Goal: Task Accomplishment & Management: Manage account settings

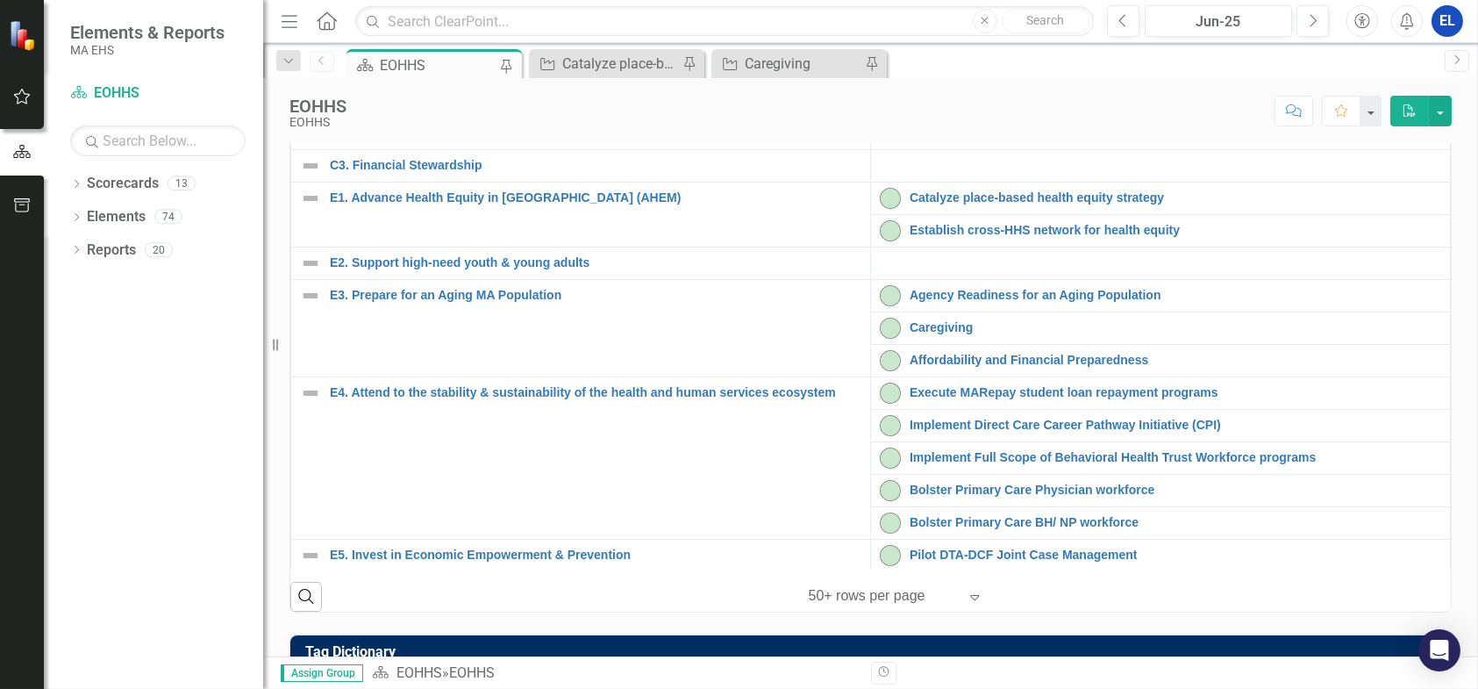
scroll to position [499, 0]
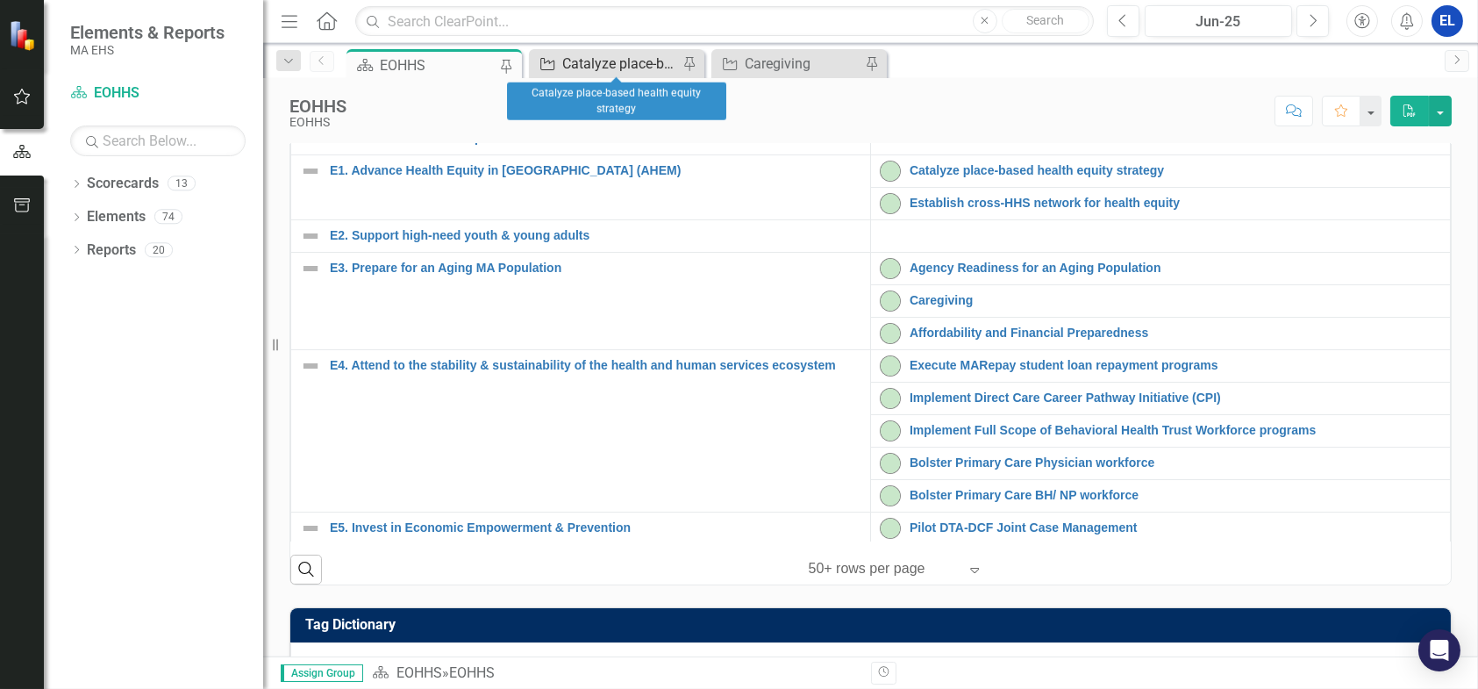
click at [590, 70] on div "Catalyze place-based health equity strategy" at bounding box center [620, 64] width 116 height 22
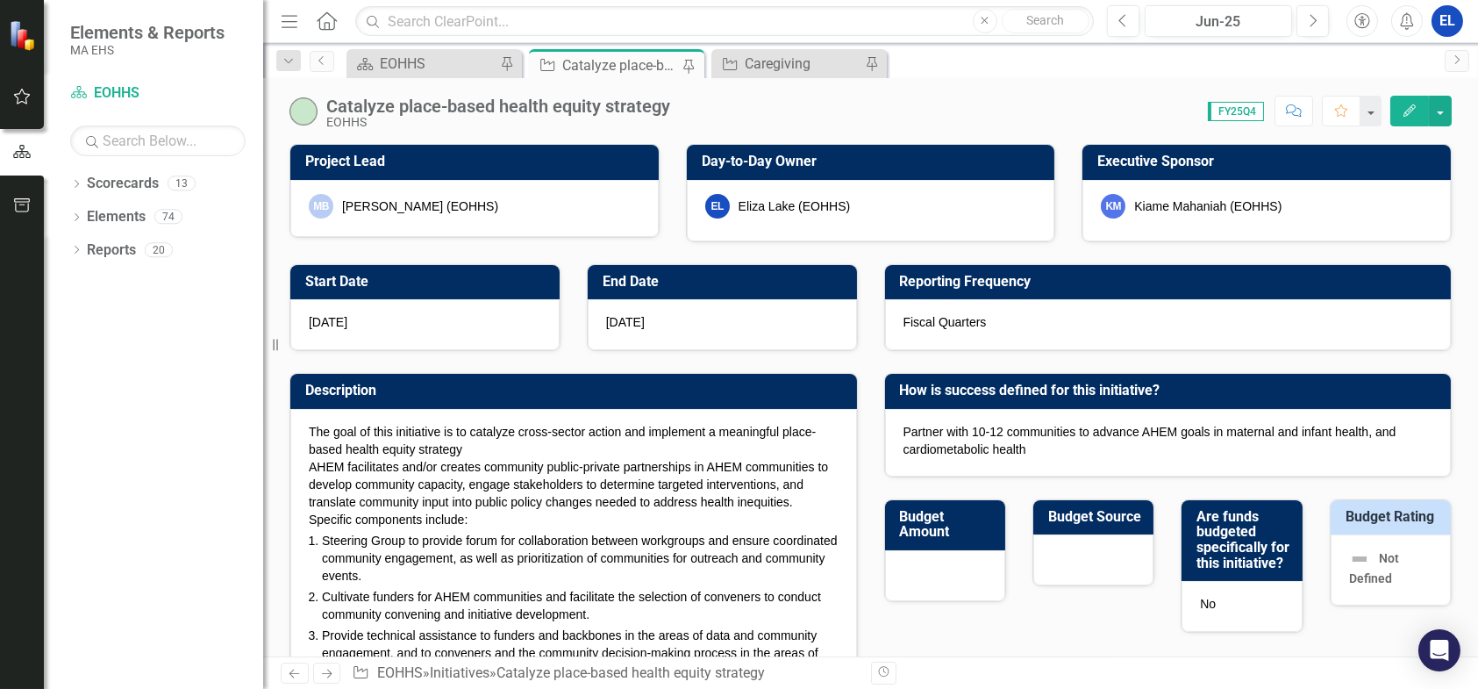
checkbox input "true"
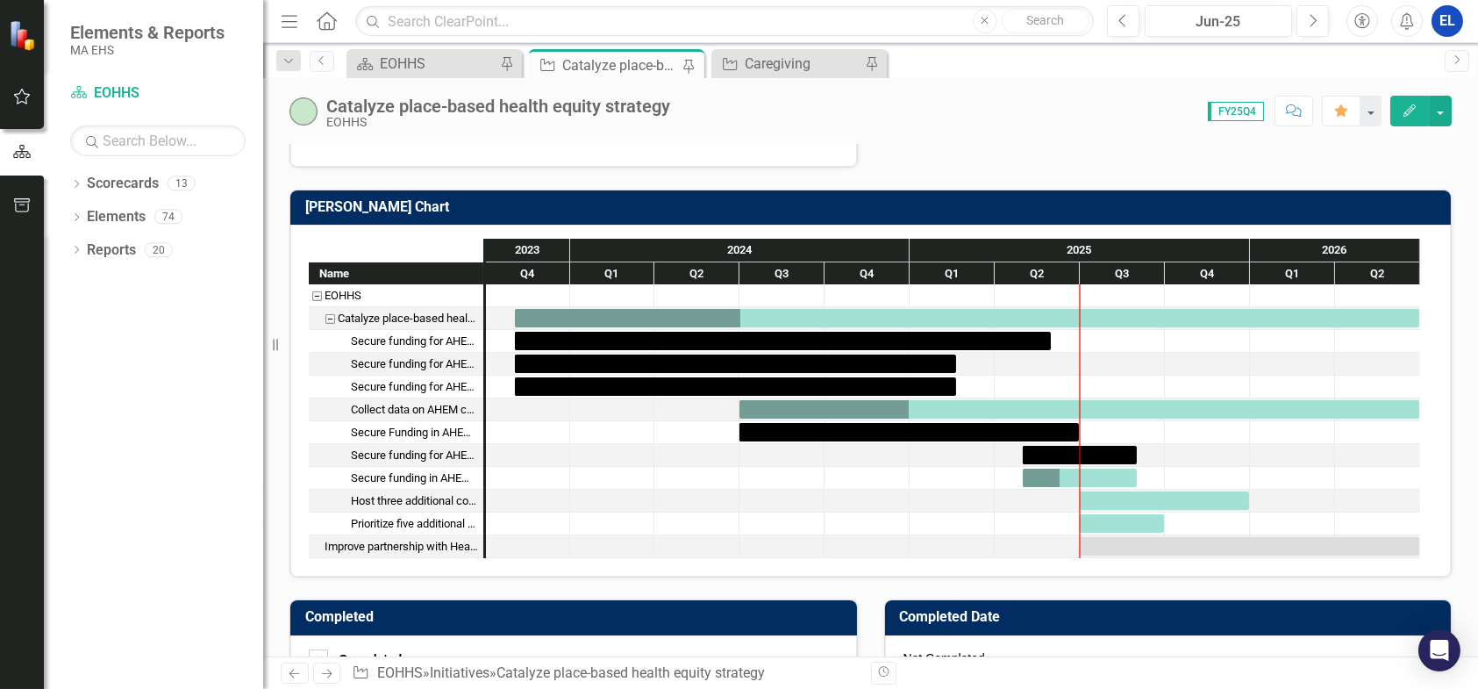
scroll to position [1169, 0]
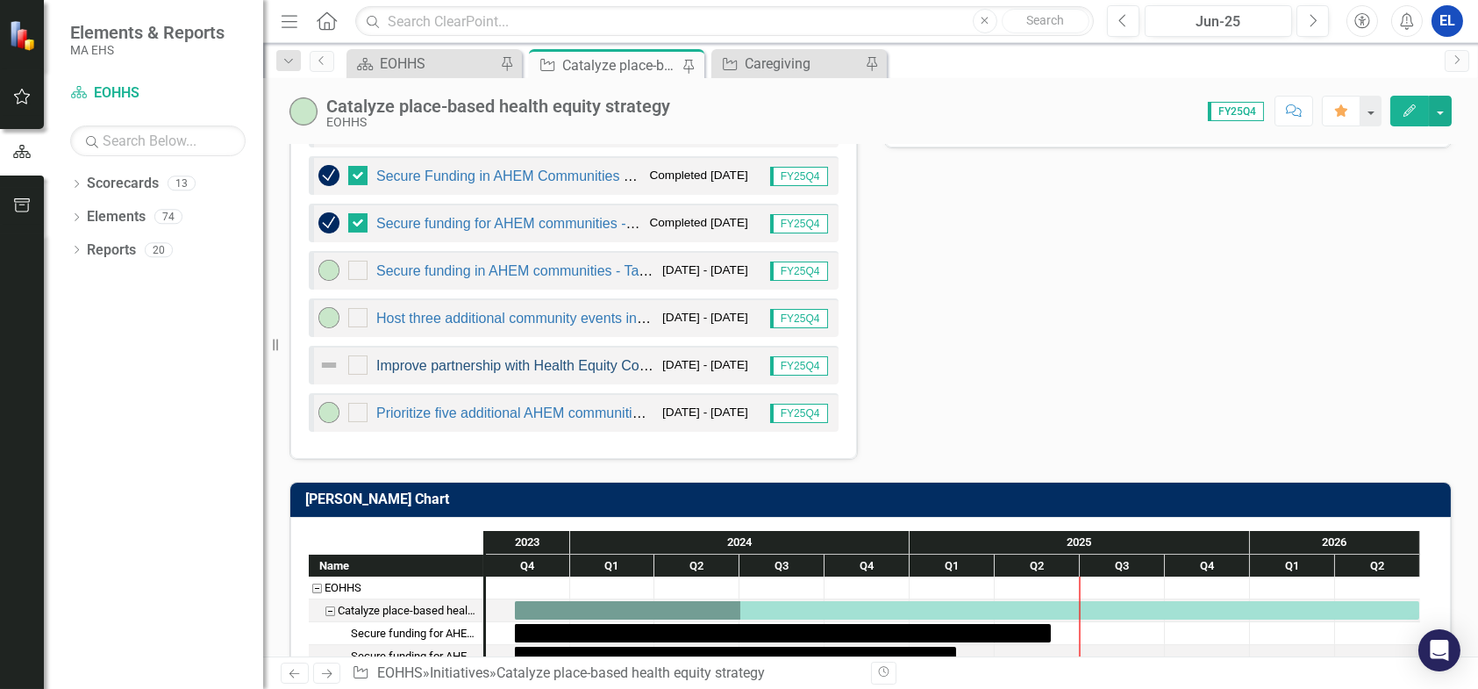
click at [570, 358] on link "Improve partnership with Health Equity Compact to secure funding for more AHEM …" at bounding box center [674, 365] width 596 height 15
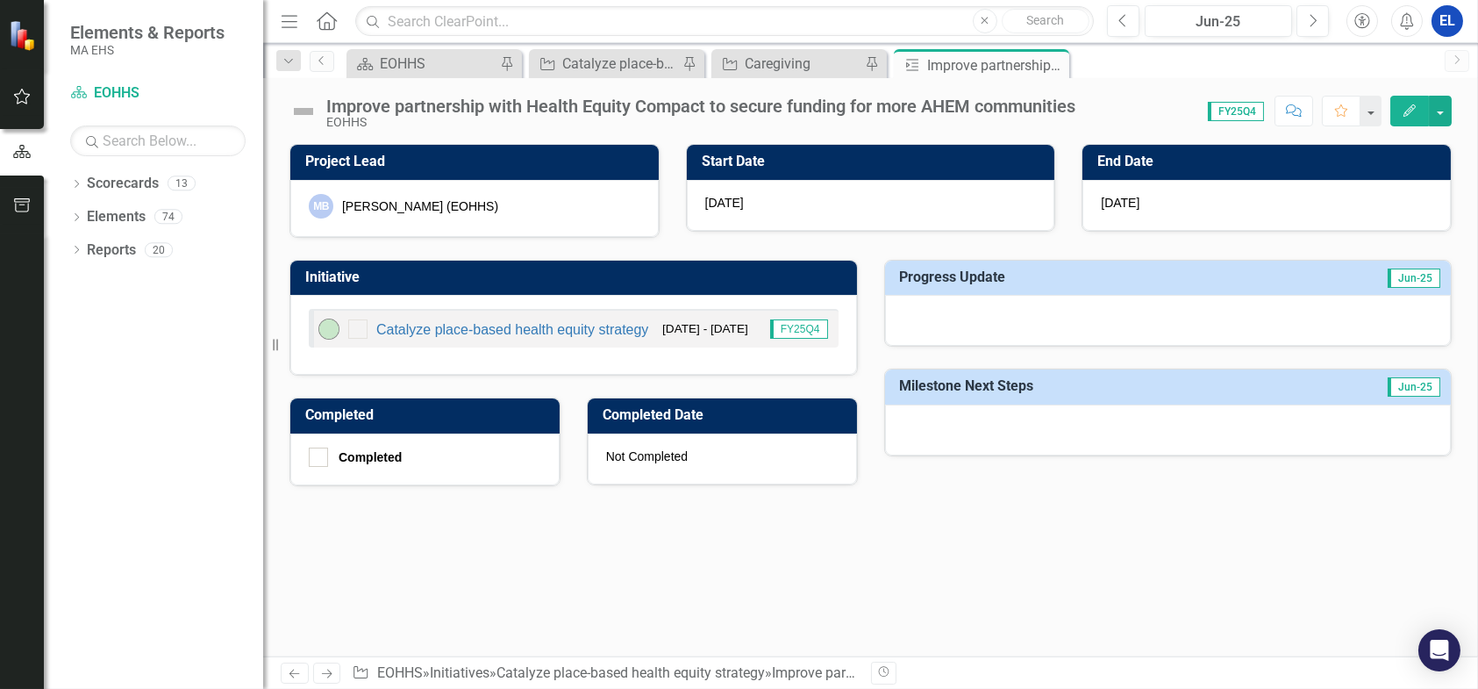
click at [1407, 118] on button "Edit" at bounding box center [1409, 111] width 39 height 31
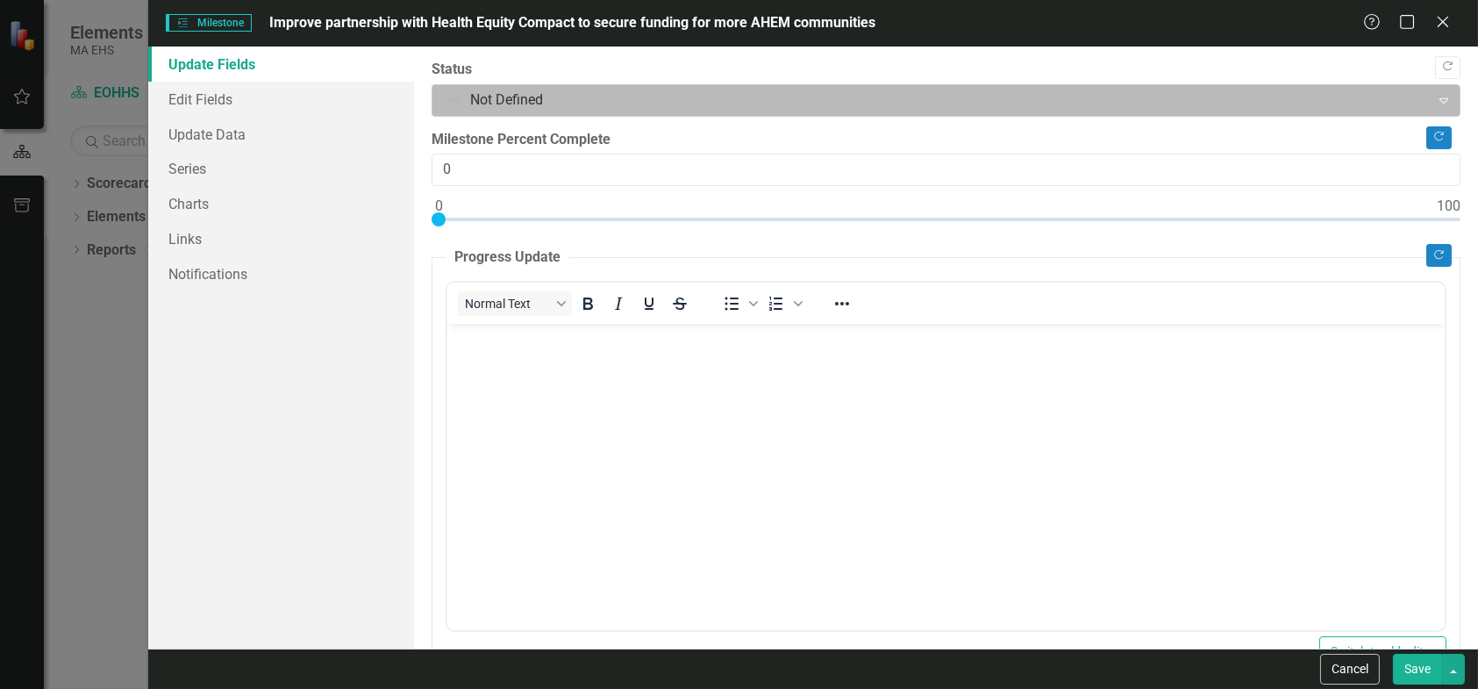
click at [460, 98] on div at bounding box center [931, 101] width 975 height 24
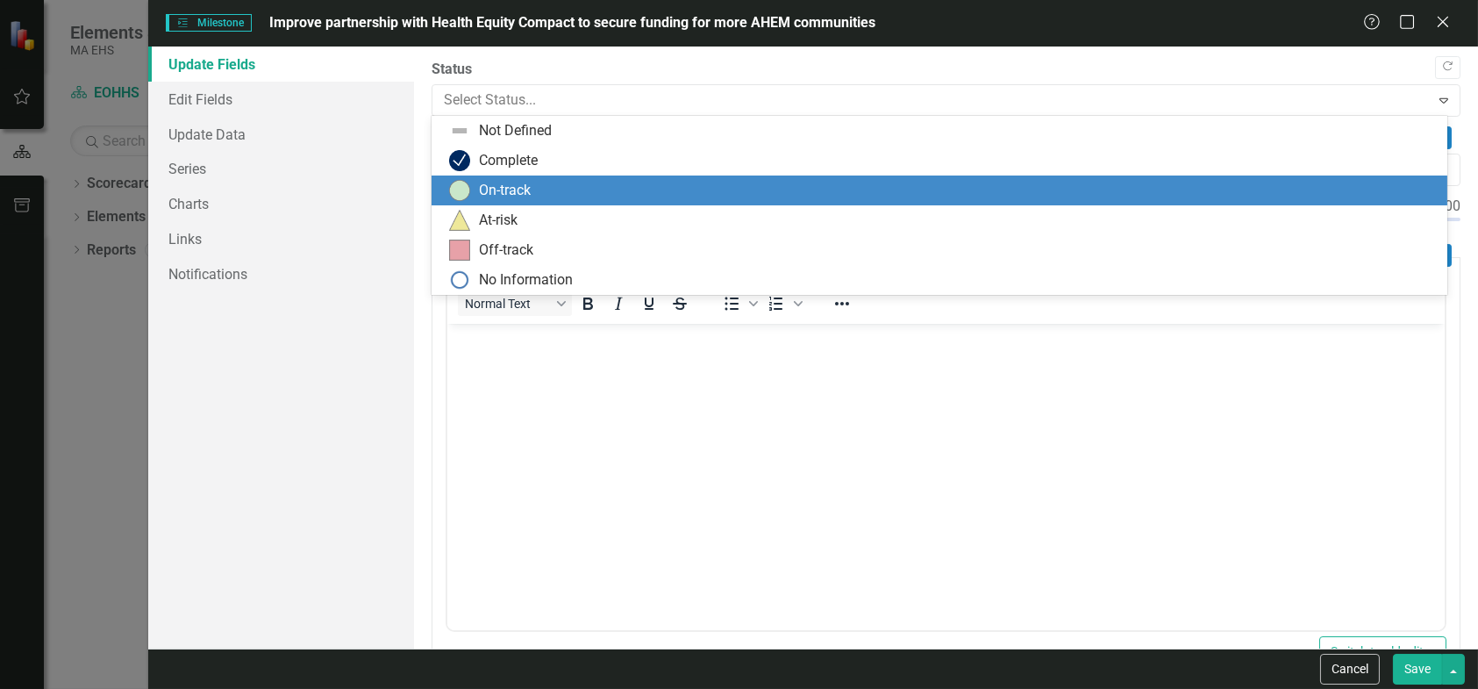
click at [470, 186] on div "On-track" at bounding box center [943, 190] width 988 height 21
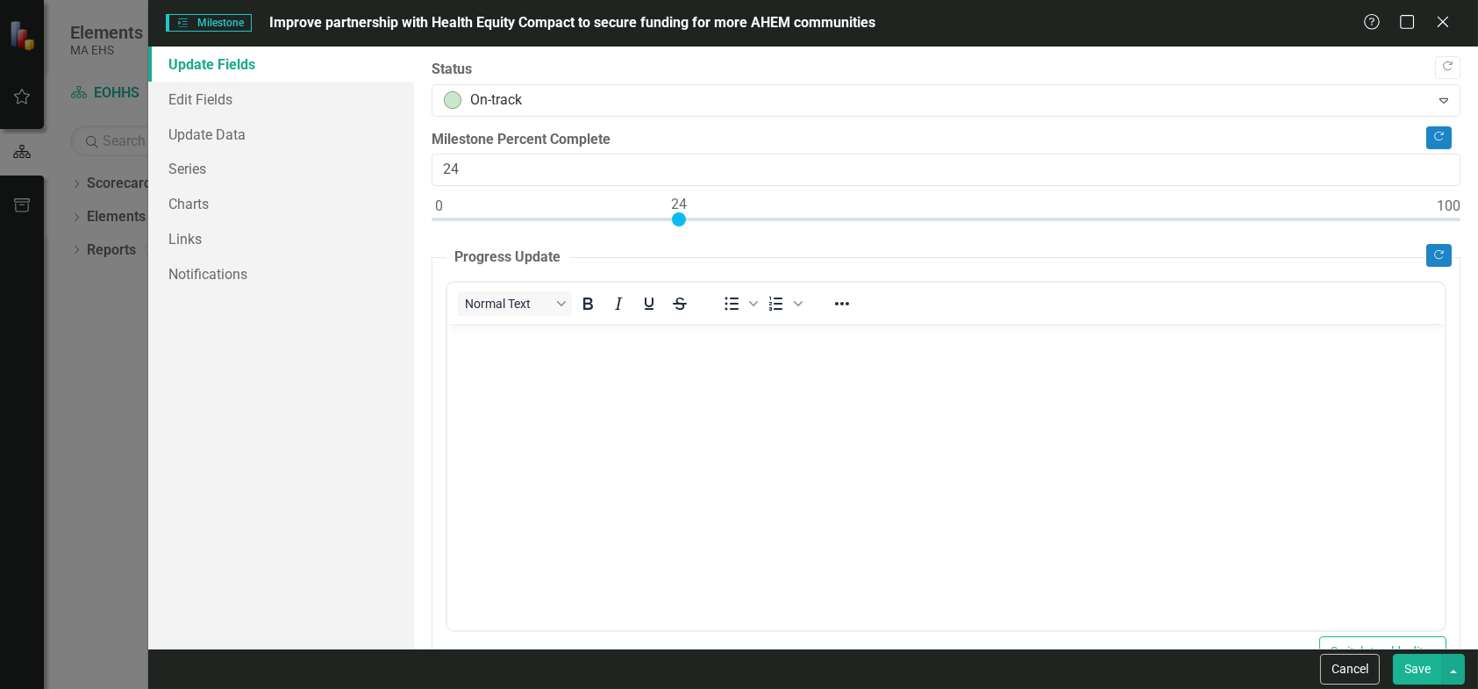
type input "25"
drag, startPoint x: 439, startPoint y: 217, endPoint x: 691, endPoint y: 228, distance: 252.0
click at [691, 228] on div at bounding box center [946, 223] width 1029 height 22
click at [218, 94] on link "Edit Fields" at bounding box center [281, 99] width 266 height 35
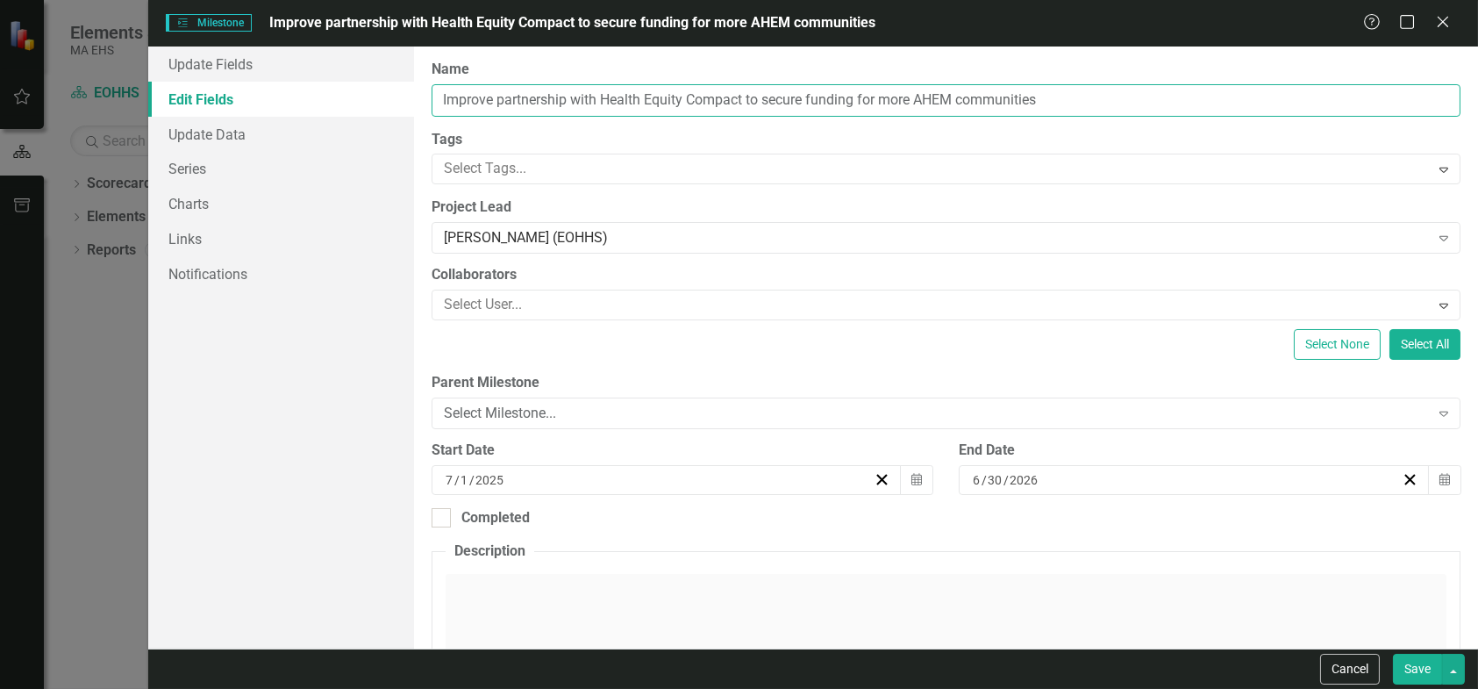
click at [459, 94] on input "Improve partnership with Health Equity Compact to secure funding for more AHEM …" at bounding box center [946, 100] width 1029 height 32
type input "Expand partnership with Health Equity Compact to secure funding for more AHEM c…"
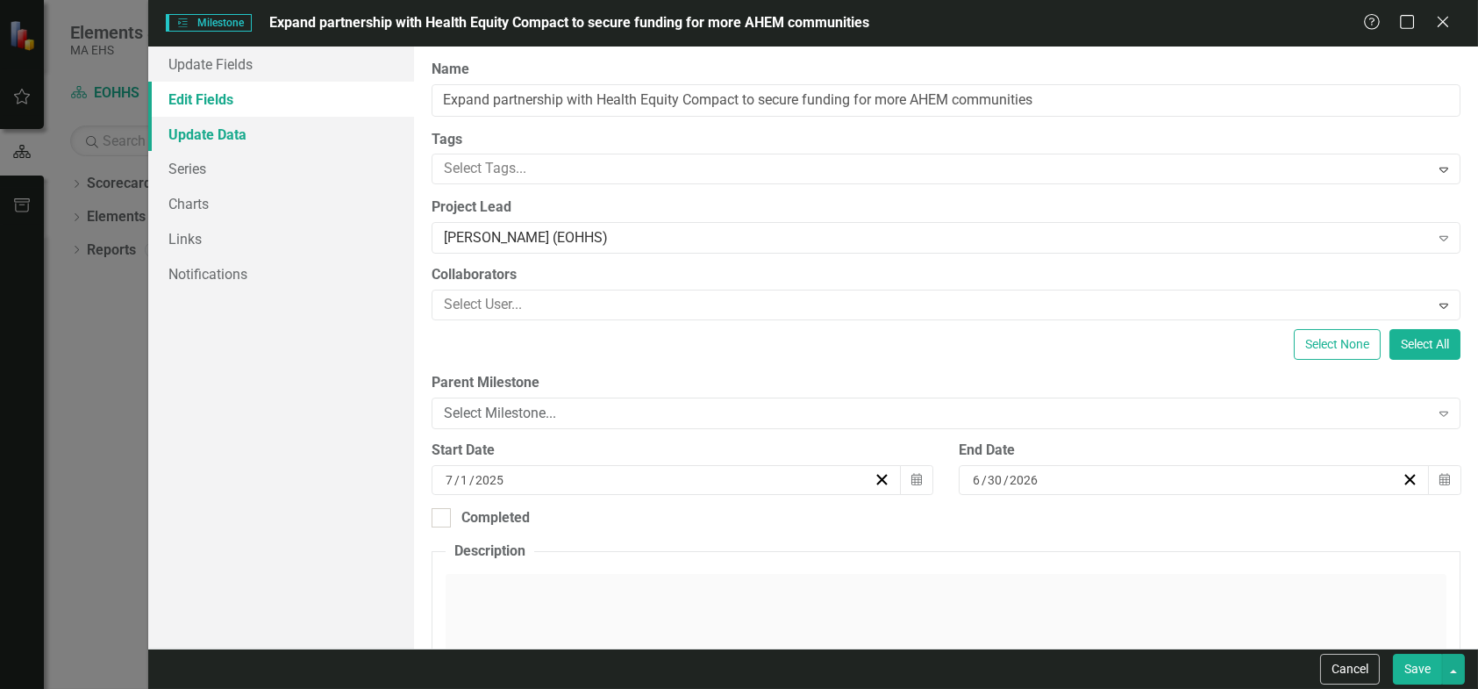
click at [189, 135] on link "Update Data" at bounding box center [281, 134] width 266 height 35
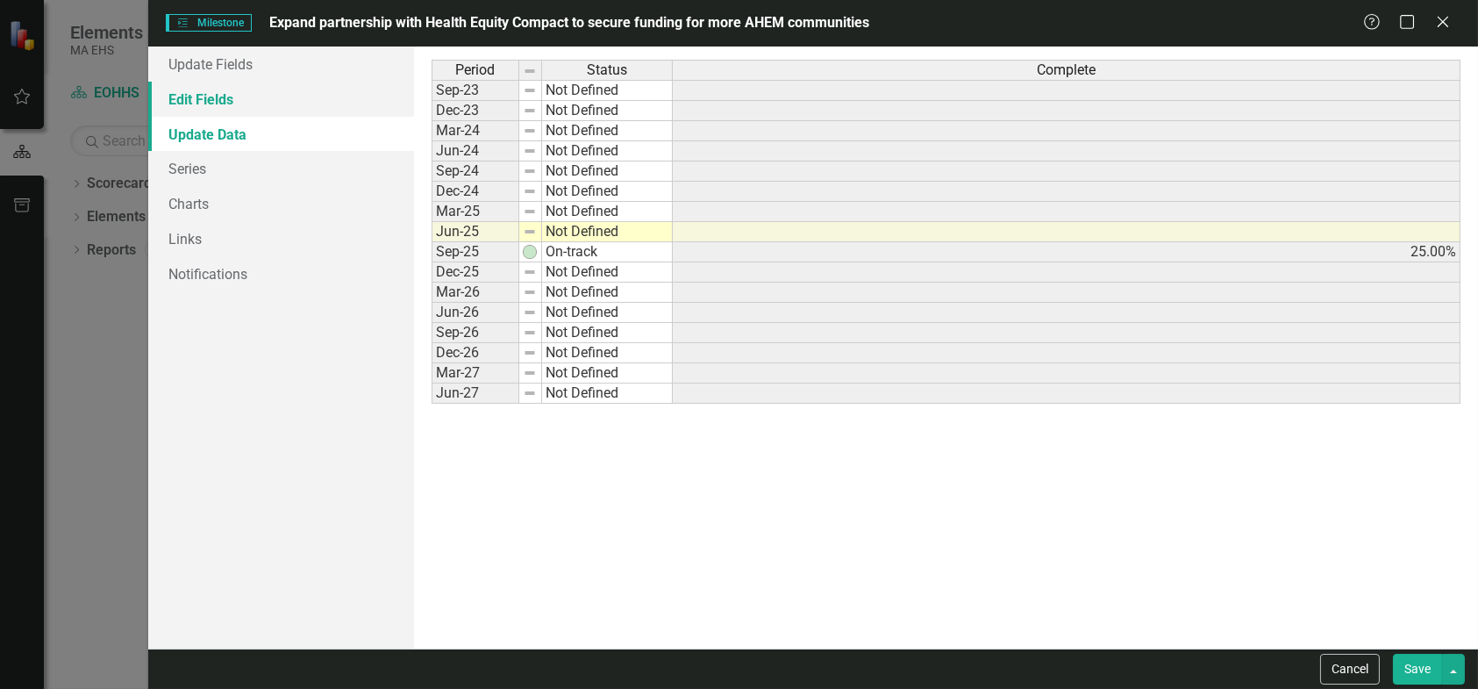
click at [205, 103] on link "Edit Fields" at bounding box center [281, 99] width 266 height 35
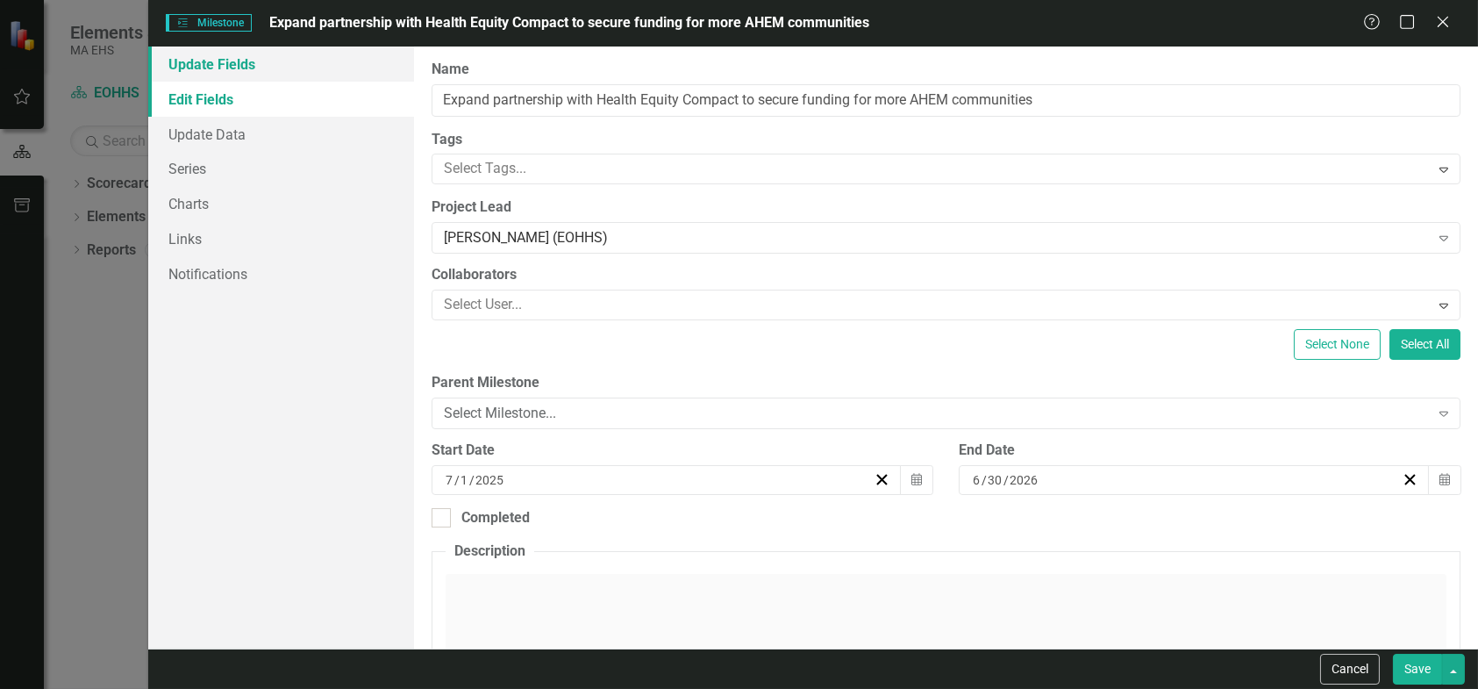
click at [206, 69] on link "Update Fields" at bounding box center [281, 63] width 266 height 35
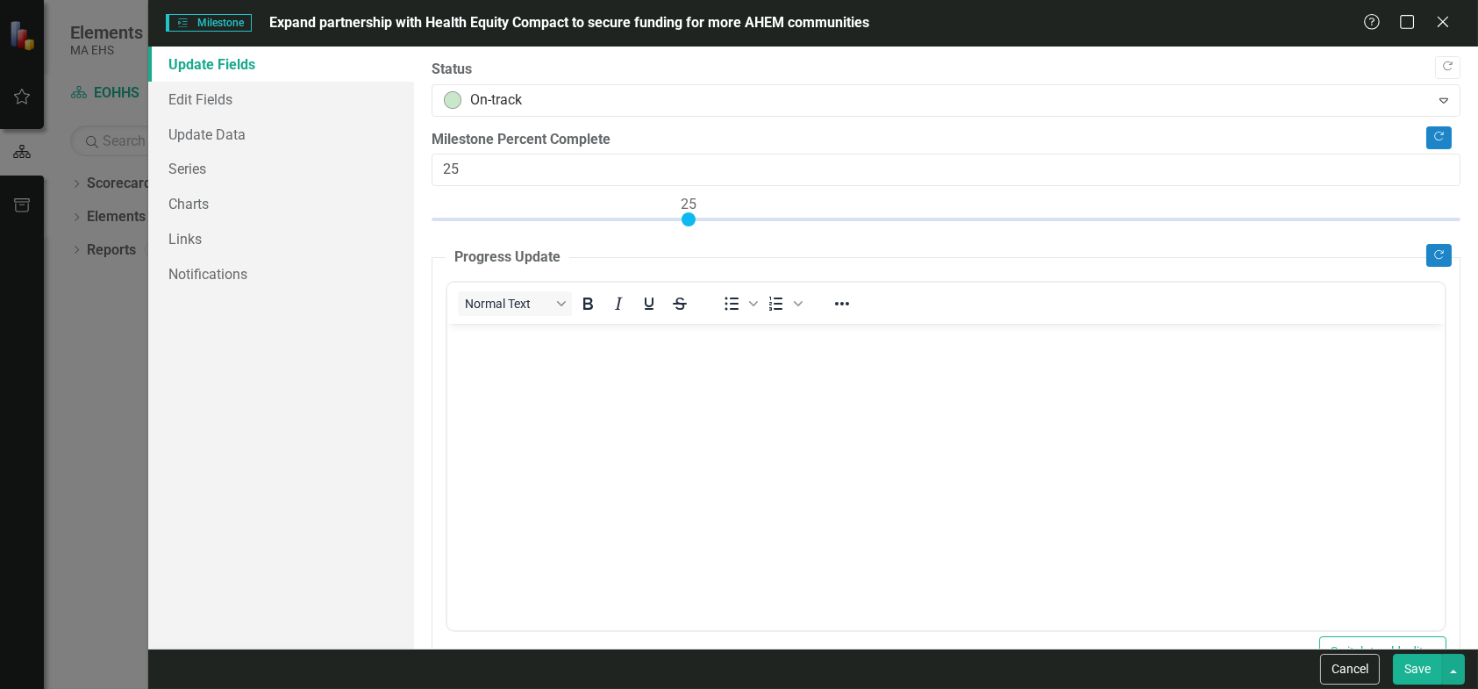
click at [1416, 661] on button "Save" at bounding box center [1417, 668] width 49 height 31
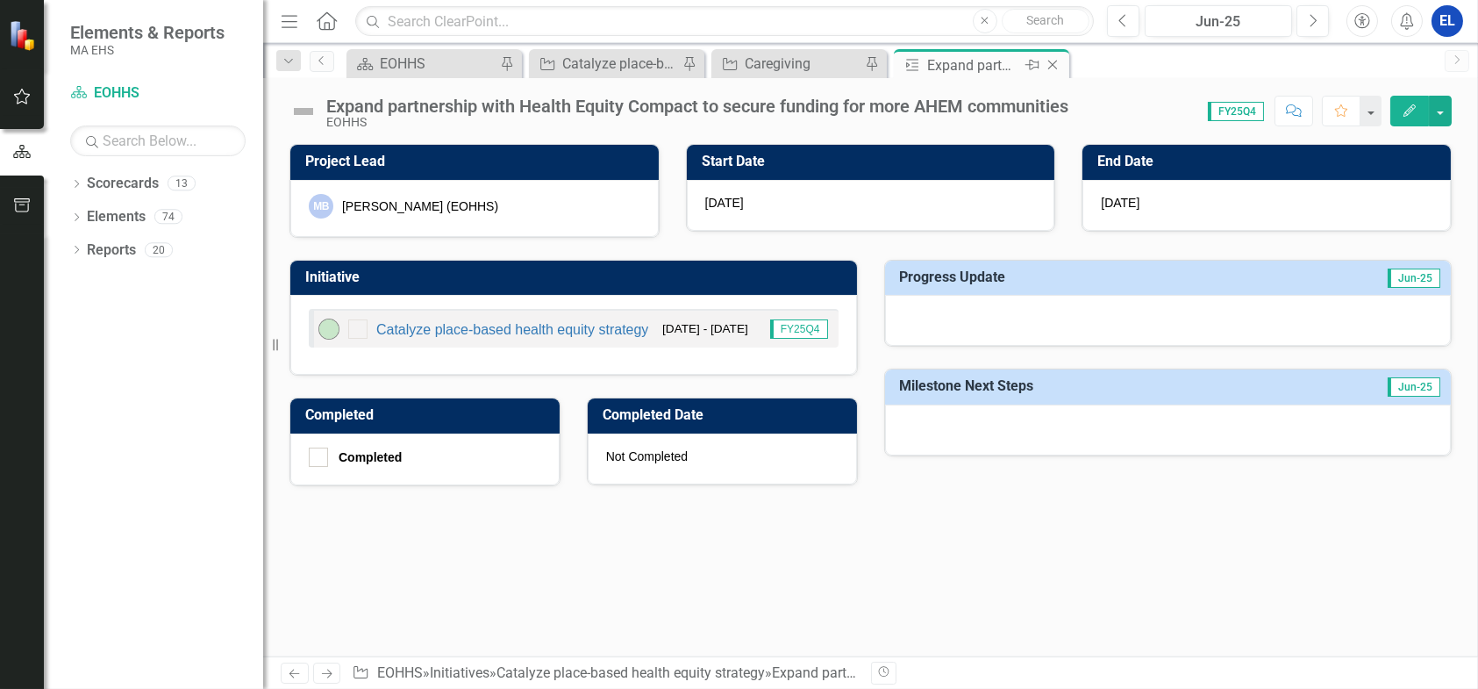
click at [1050, 65] on icon "Close" at bounding box center [1053, 65] width 18 height 14
click at [751, 70] on div "Expand partnership with Health Equity Compact to secure funding for more AHEM c…" at bounding box center [792, 65] width 94 height 22
drag, startPoint x: 870, startPoint y: 68, endPoint x: 860, endPoint y: 76, distance: 13.7
click at [0, 0] on icon "Close" at bounding box center [0, 0] width 0 height 0
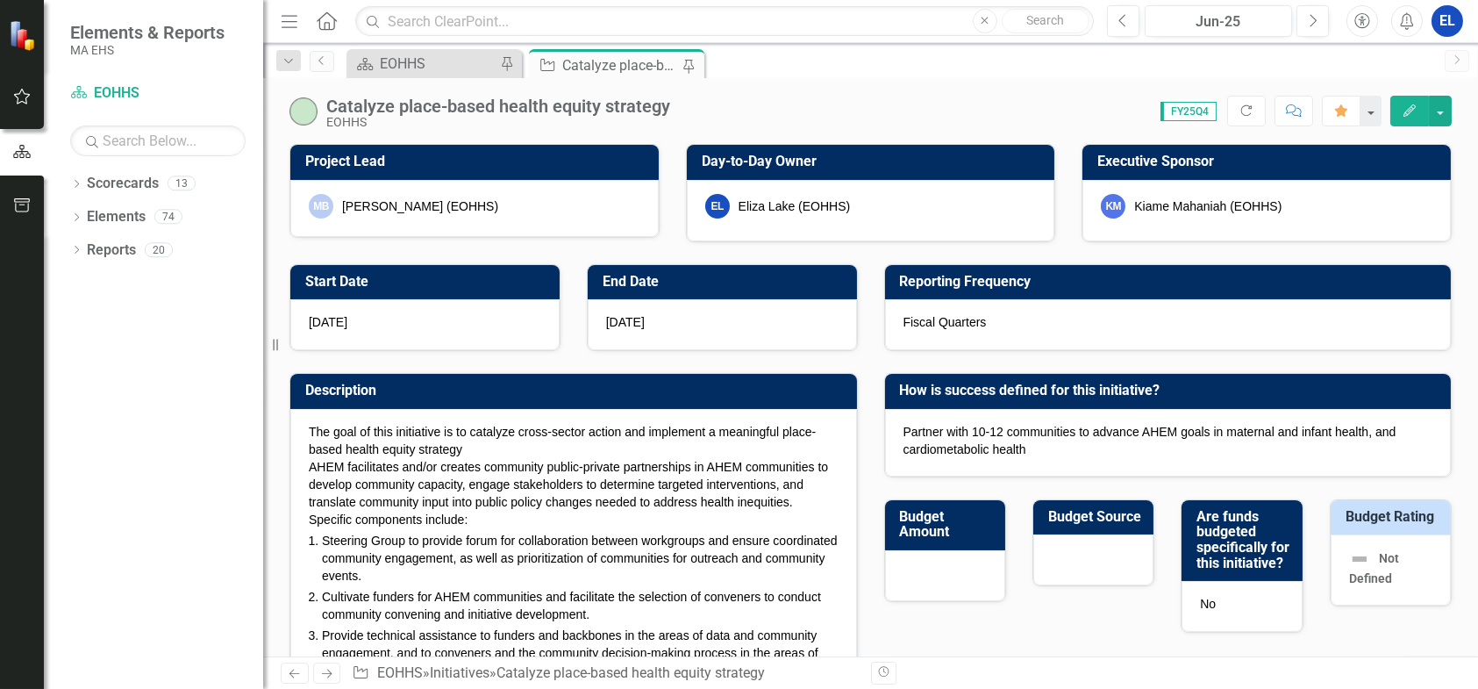
checkbox input "false"
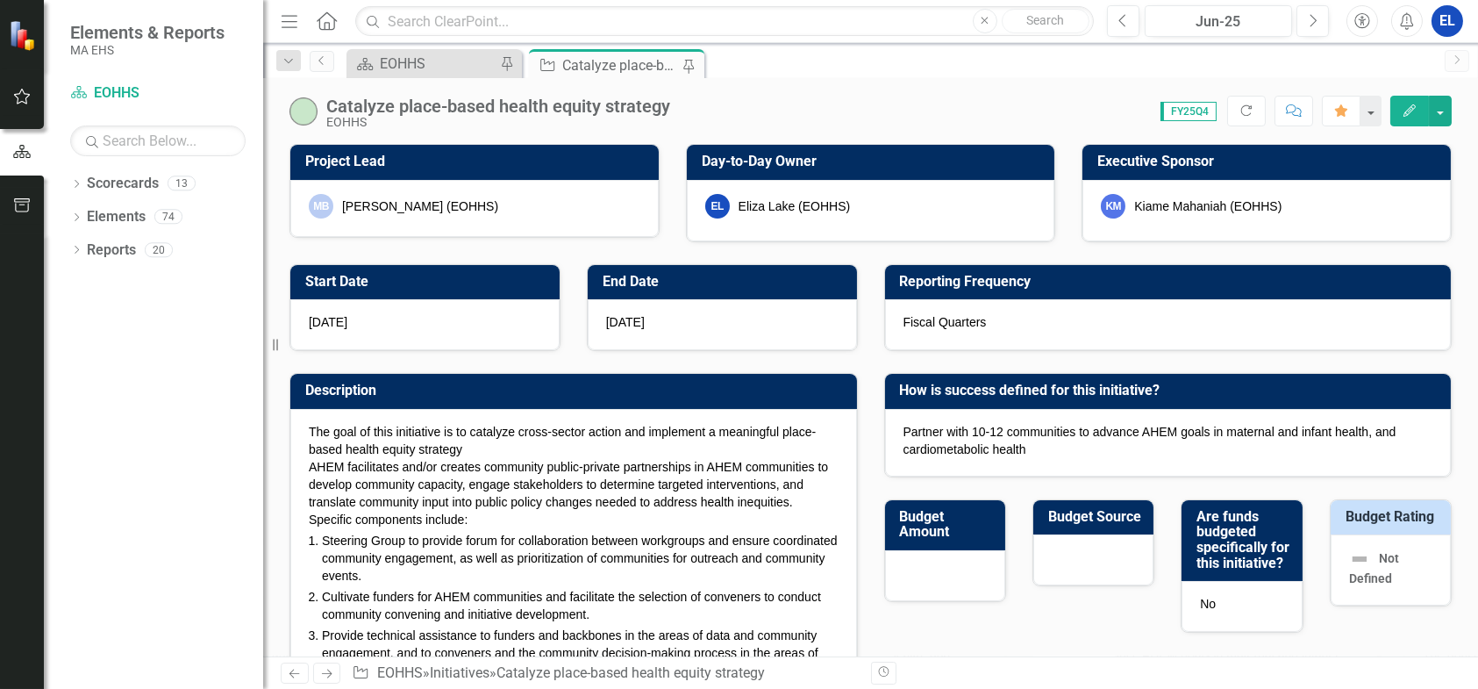
checkbox input "true"
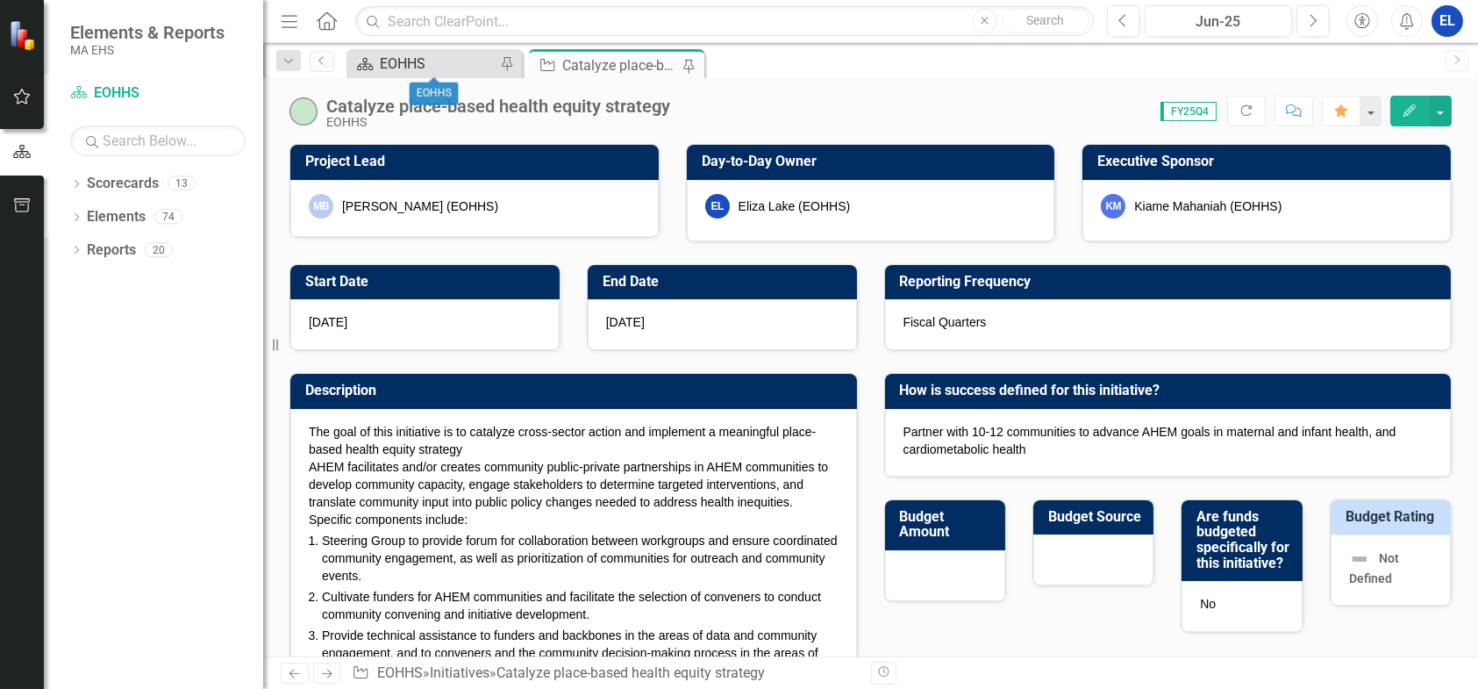
click at [432, 65] on div "EOHHS" at bounding box center [438, 64] width 116 height 22
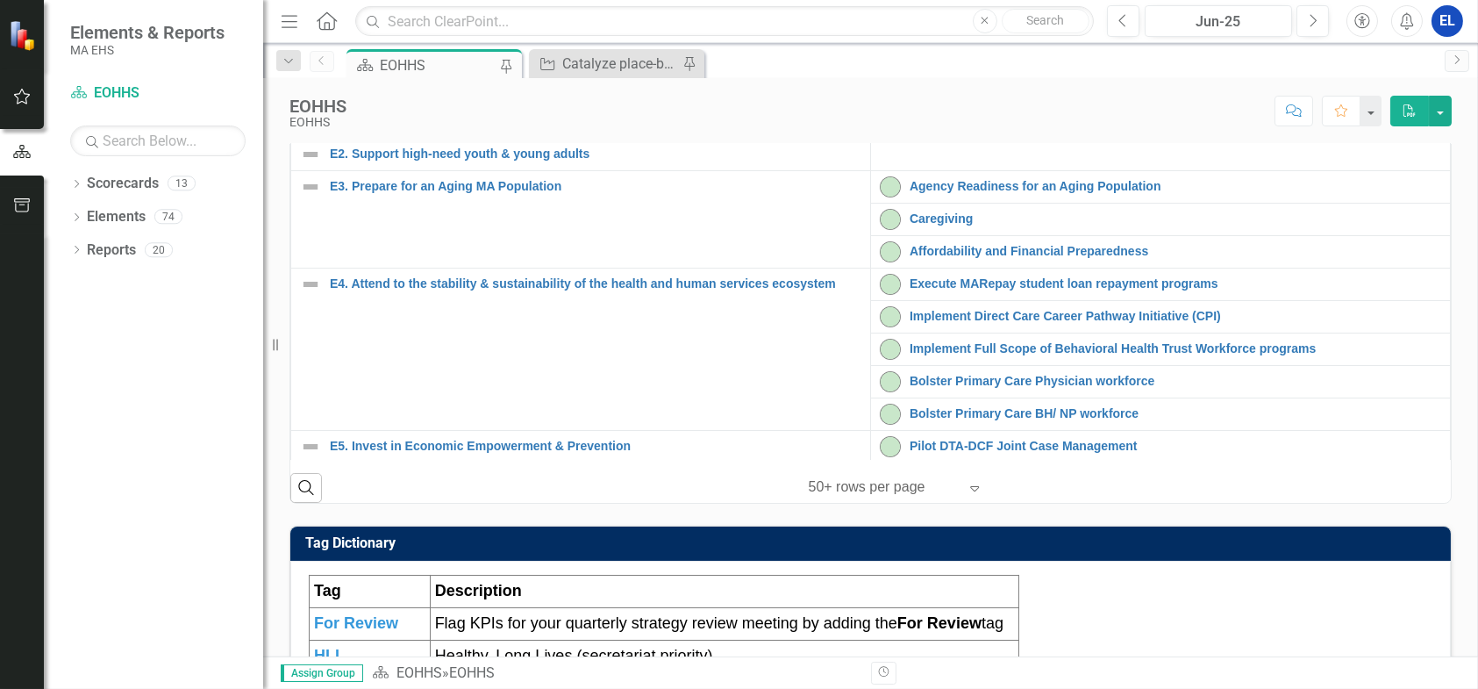
scroll to position [584, 0]
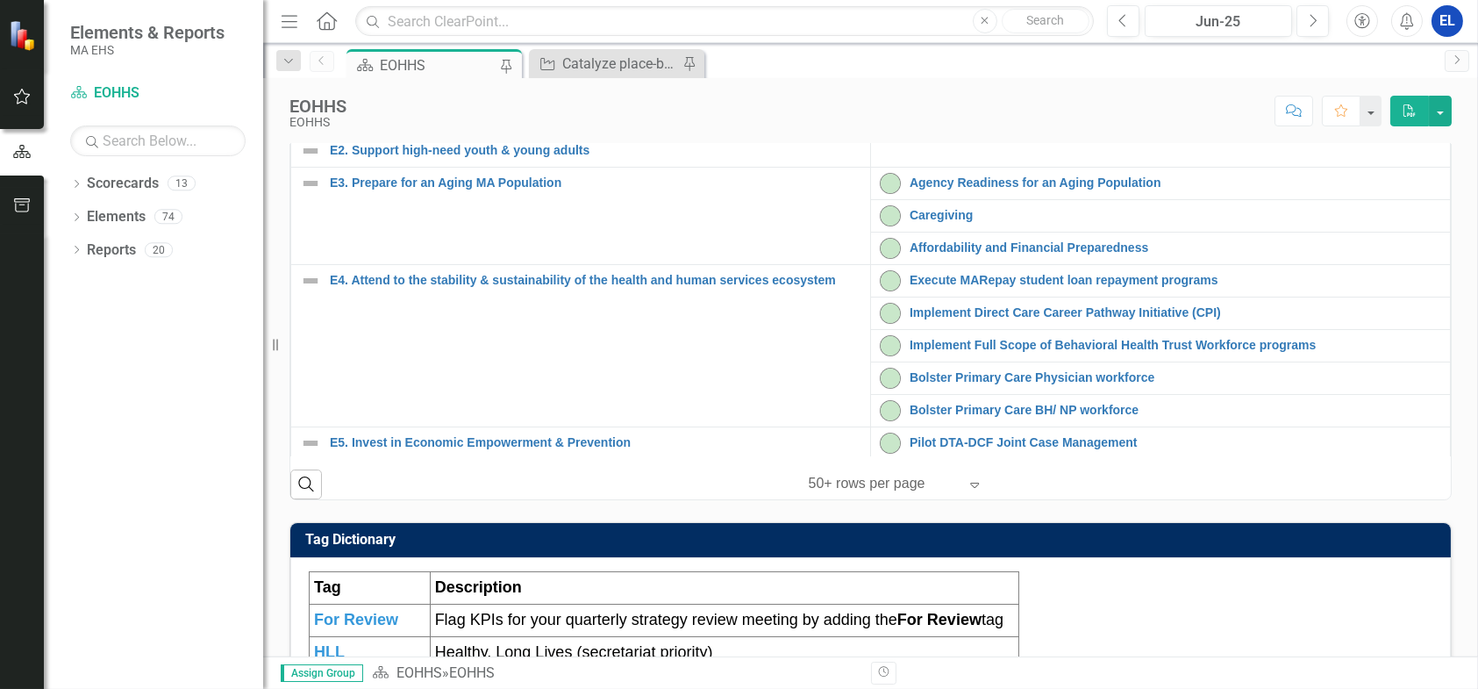
click at [995, 125] on link "Establish cross-HHS network for health equity" at bounding box center [1176, 117] width 532 height 13
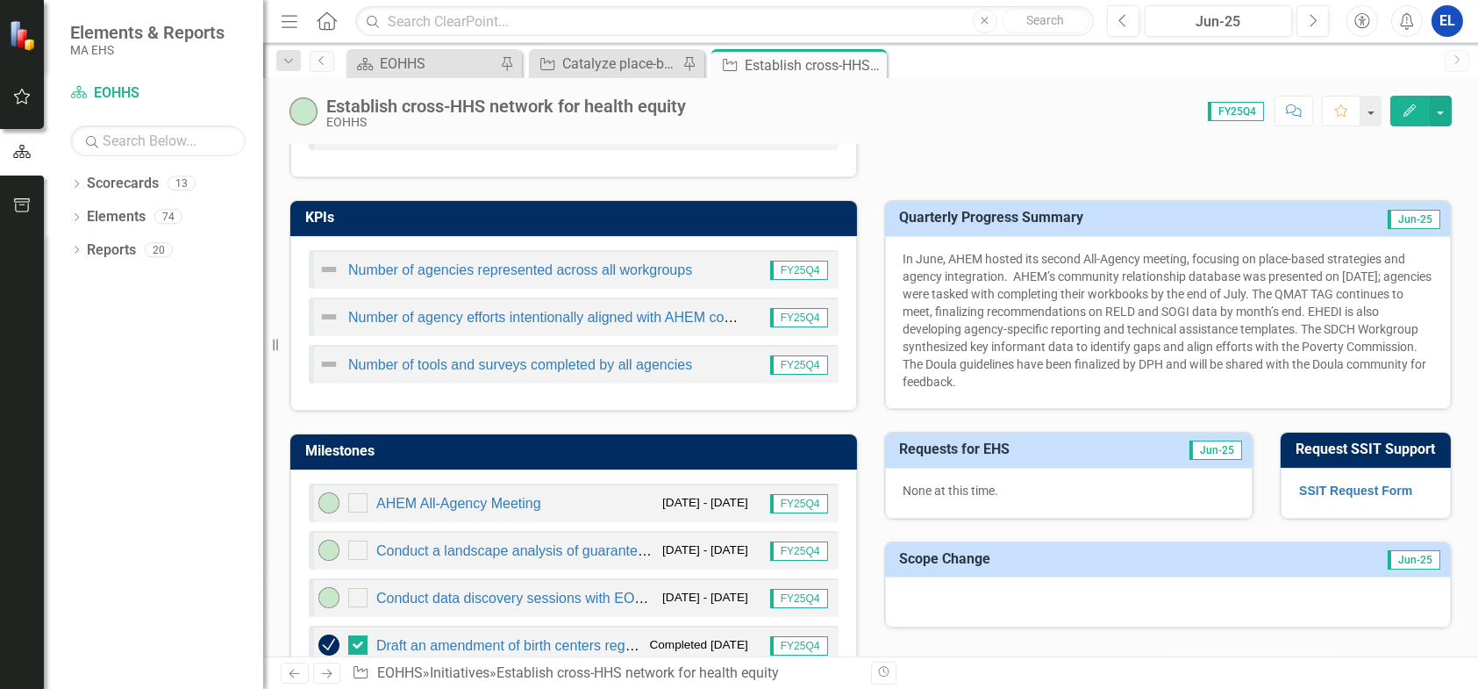
scroll to position [877, 0]
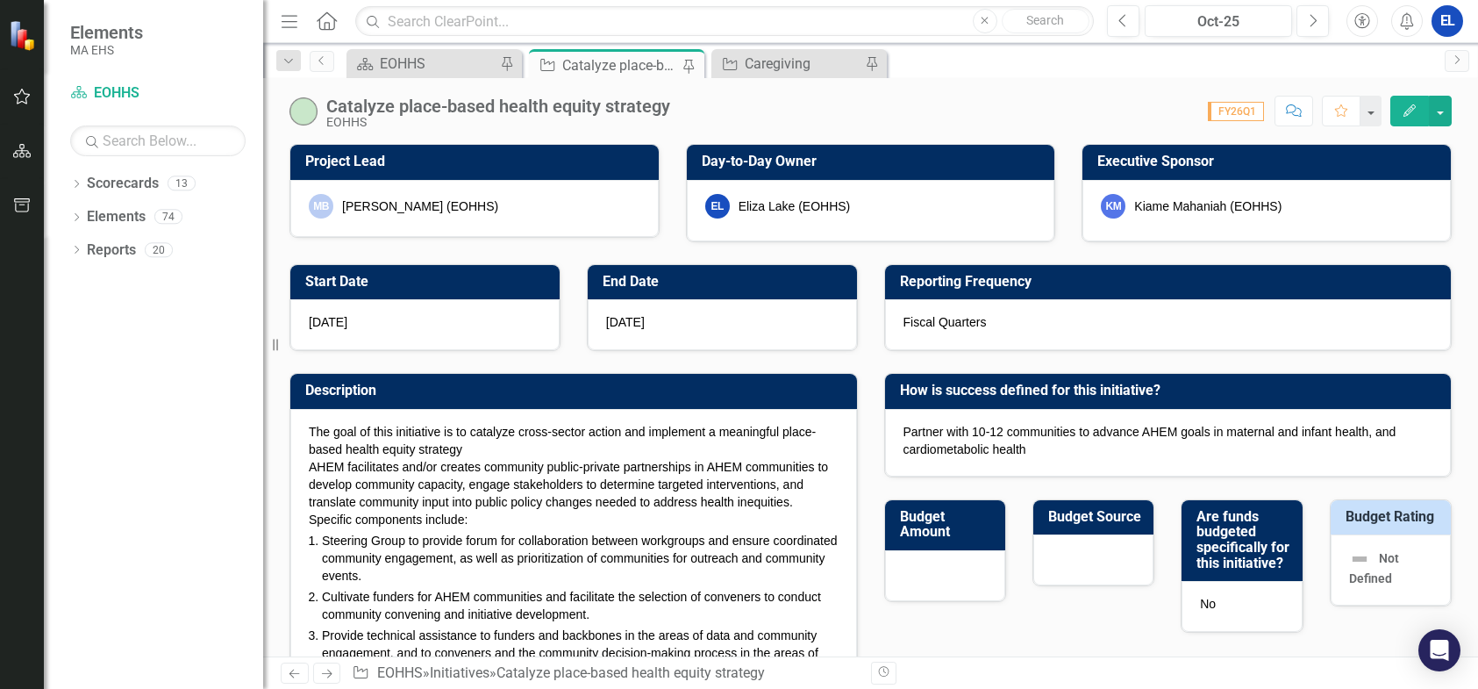
checkbox input "true"
